Goal: Find specific page/section: Find specific page/section

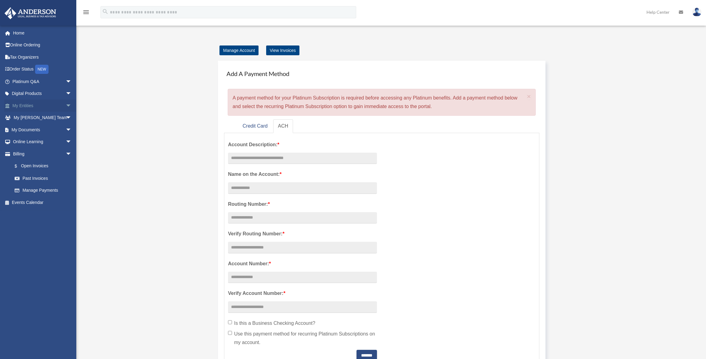
click at [66, 103] on span "arrow_drop_down" at bounding box center [72, 105] width 12 height 13
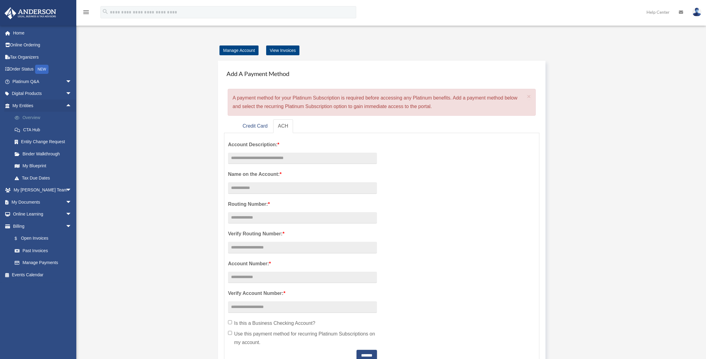
click at [37, 116] on link "Overview" at bounding box center [45, 118] width 72 height 12
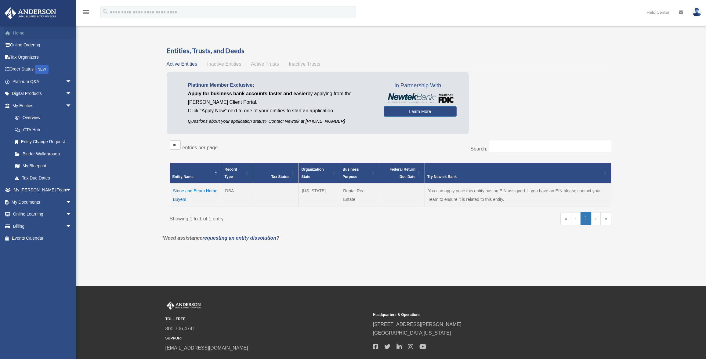
click at [20, 37] on link "Home" at bounding box center [42, 33] width 77 height 12
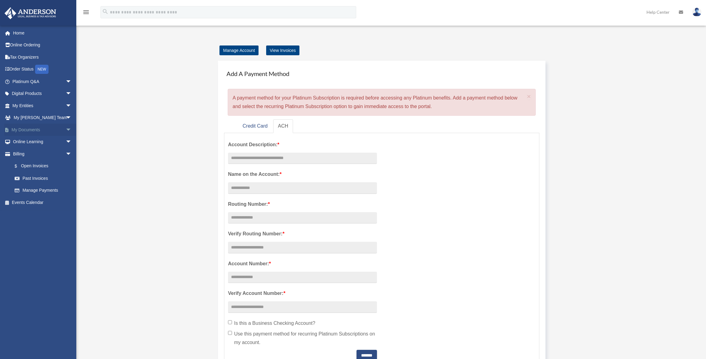
click at [66, 129] on span "arrow_drop_down" at bounding box center [72, 130] width 12 height 13
click at [18, 140] on span at bounding box center [20, 142] width 4 height 4
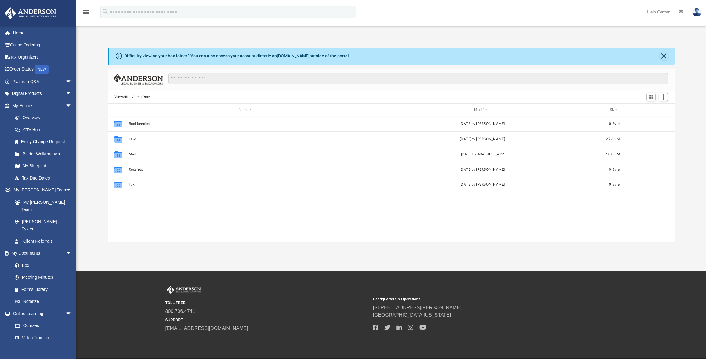
scroll to position [134, 562]
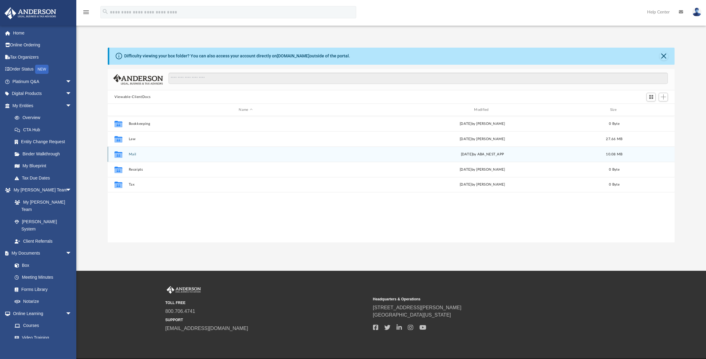
click at [132, 155] on button "Mail" at bounding box center [246, 154] width 234 height 4
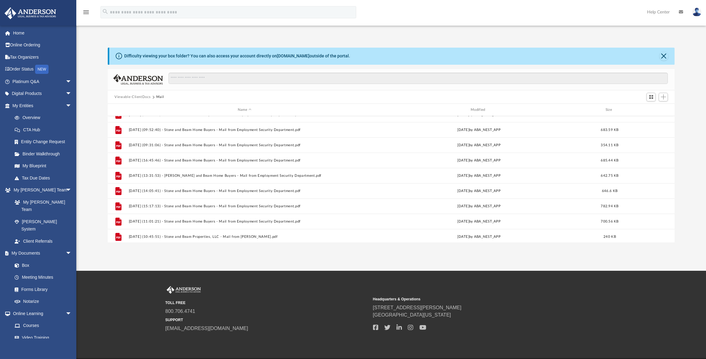
scroll to position [225, 0]
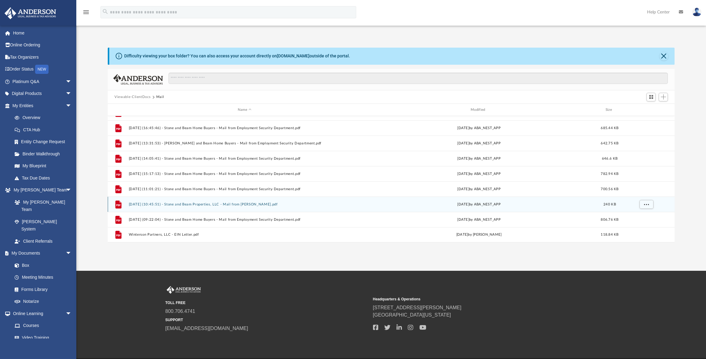
click at [187, 204] on button "2025.06.27 (10:45:51) - Stone and Beam Properties, LLC - Mail from TANESHIA HIG…" at bounding box center [245, 204] width 232 height 4
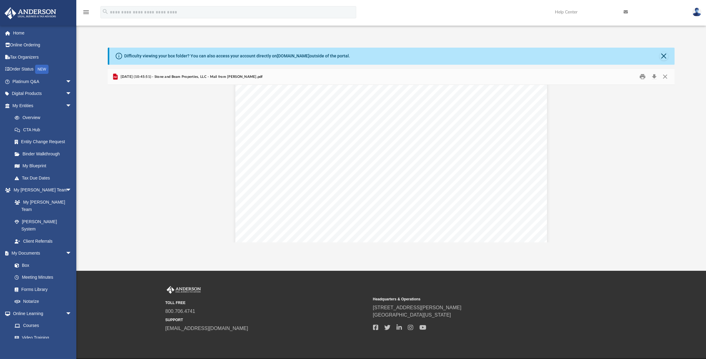
scroll to position [213, 0]
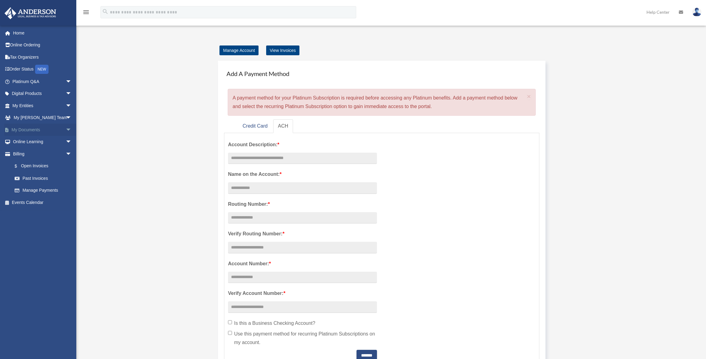
click at [66, 130] on span "arrow_drop_down" at bounding box center [72, 130] width 12 height 13
click at [25, 143] on link "Box" at bounding box center [45, 142] width 72 height 12
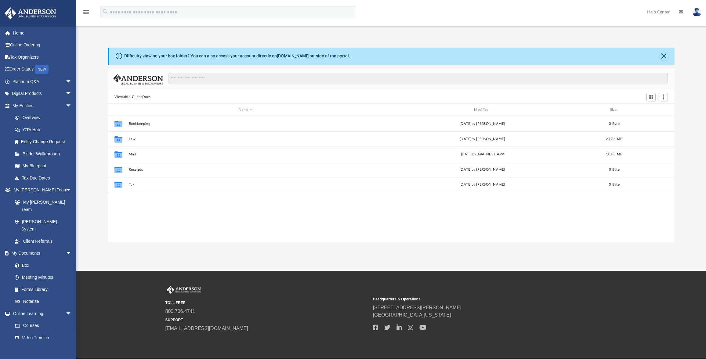
scroll to position [134, 562]
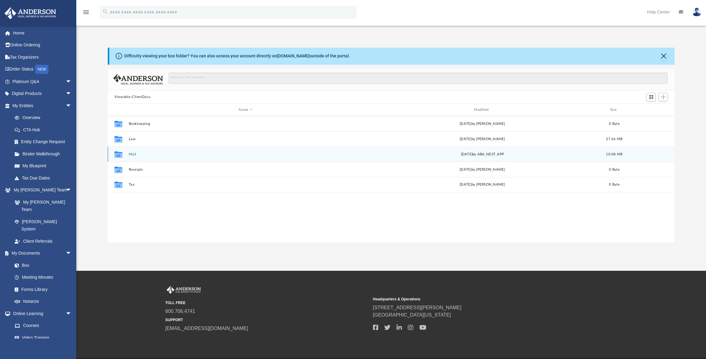
click at [115, 157] on icon "grid" at bounding box center [118, 155] width 8 height 5
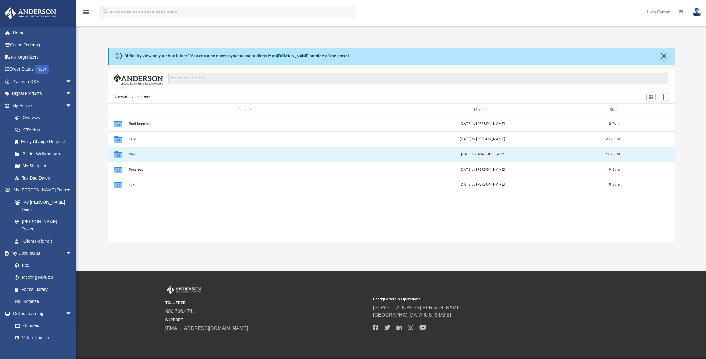
click at [117, 156] on icon "grid" at bounding box center [118, 154] width 8 height 6
click at [135, 155] on button "Mail" at bounding box center [246, 154] width 234 height 4
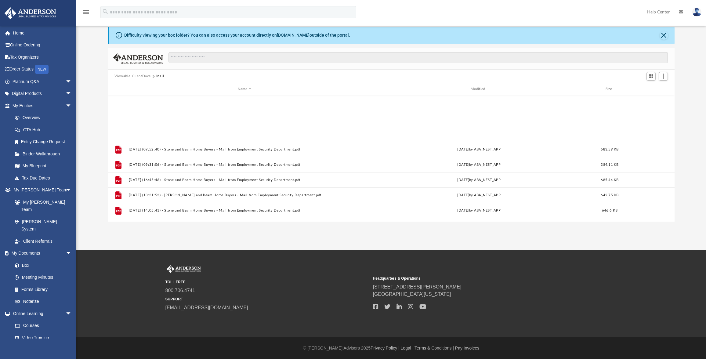
scroll to position [225, 0]
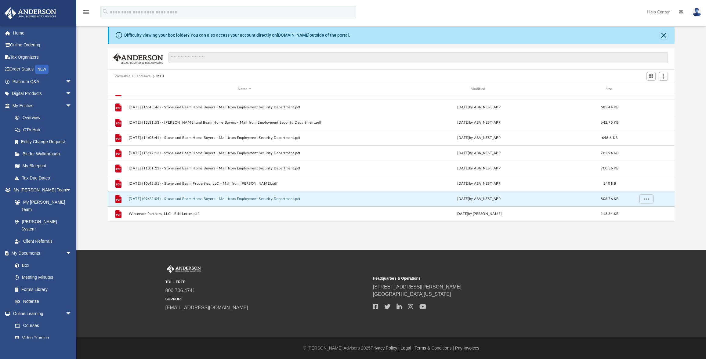
click at [183, 198] on button "[DATE] (09:22:04) - Stone and Beam Home Buyers - Mail from Employment Security …" at bounding box center [245, 199] width 232 height 4
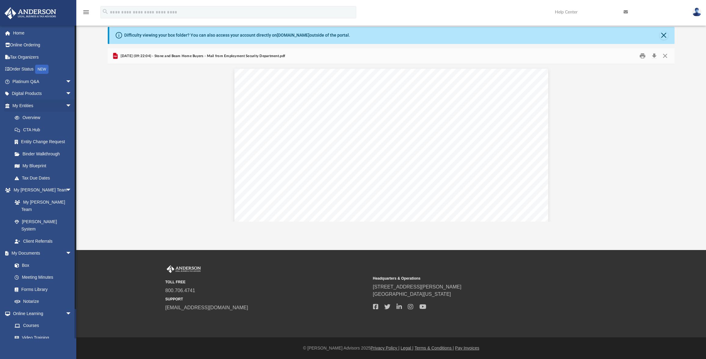
scroll to position [0, 0]
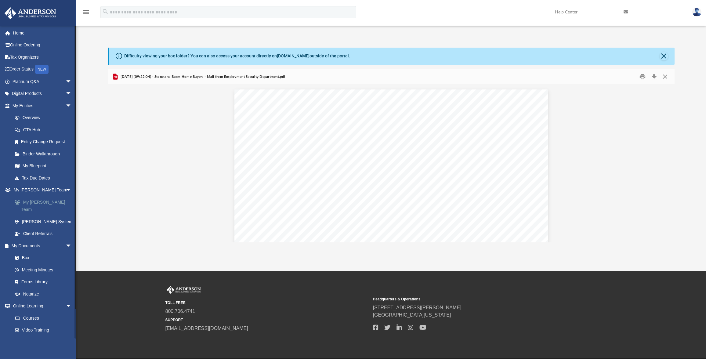
click at [32, 202] on link "My [PERSON_NAME] Team" at bounding box center [45, 206] width 72 height 20
